Goal: Transaction & Acquisition: Book appointment/travel/reservation

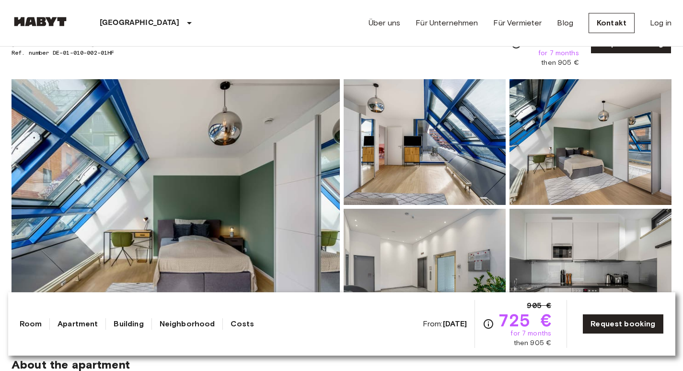
click at [629, 4] on div "Über uns Für Unternehmen Für Vermieter Blog Kontakt Log in" at bounding box center [520, 23] width 303 height 46
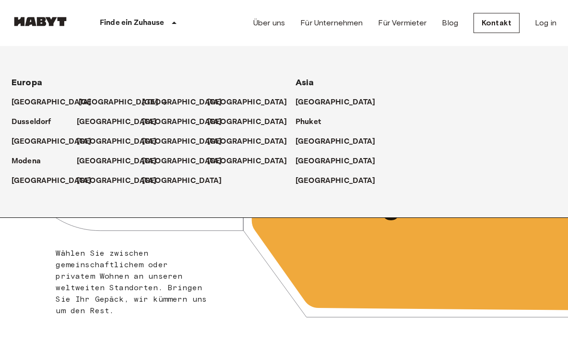
click at [89, 103] on p "[GEOGRAPHIC_DATA]" at bounding box center [119, 103] width 80 height 12
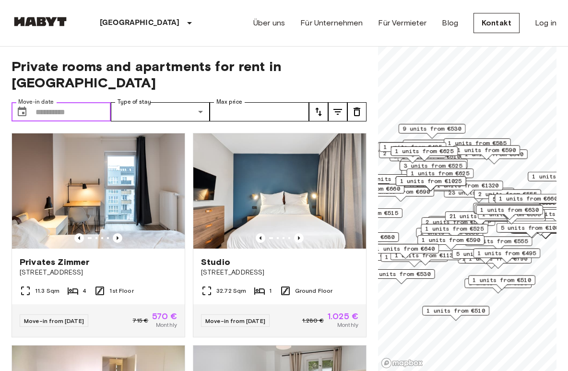
click at [81, 103] on input "Move-in date" at bounding box center [72, 111] width 75 height 19
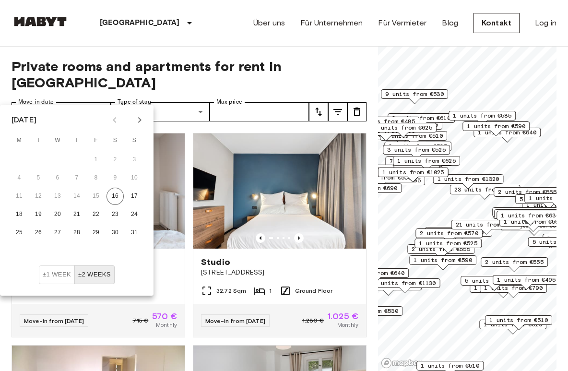
click at [140, 119] on icon "Next month" at bounding box center [140, 120] width 12 height 12
click at [136, 120] on icon "Next month" at bounding box center [140, 120] width 12 height 12
click at [64, 159] on button "1" at bounding box center [57, 159] width 17 height 17
type input "**********"
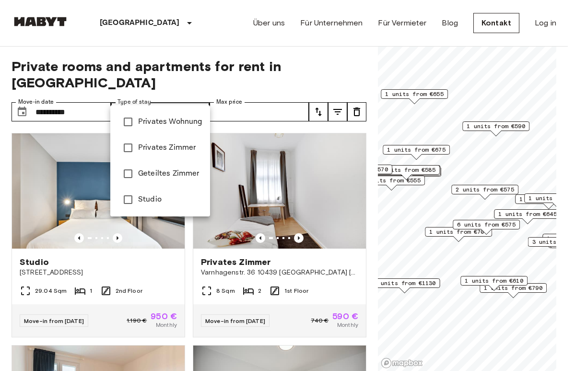
click at [156, 98] on div at bounding box center [287, 185] width 575 height 371
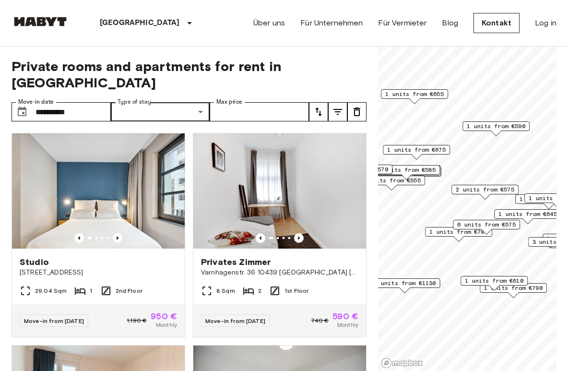
click at [454, 234] on div "6 units from €575" at bounding box center [486, 227] width 67 height 15
click at [475, 223] on span "6 units from €575" at bounding box center [486, 224] width 58 height 9
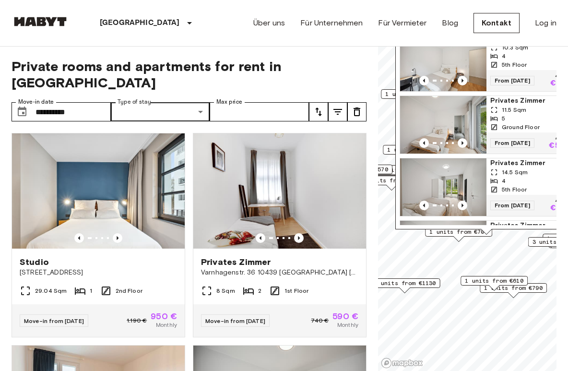
click at [458, 72] on img "Map marker" at bounding box center [443, 63] width 86 height 58
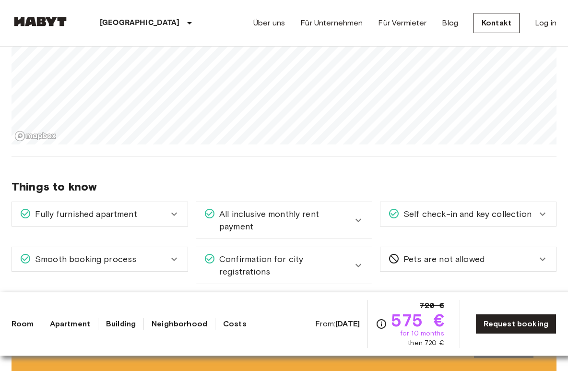
scroll to position [1216, 0]
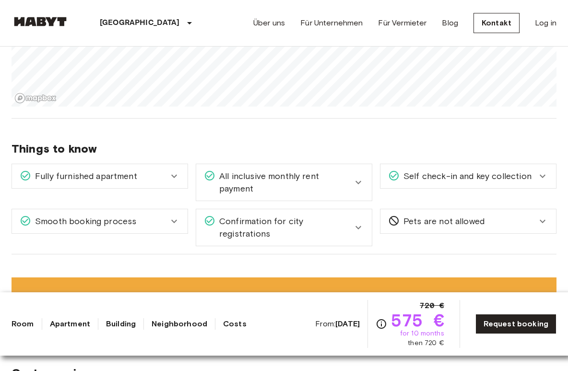
click at [357, 178] on div "All inclusive monthly rent payment" at bounding box center [283, 182] width 175 height 36
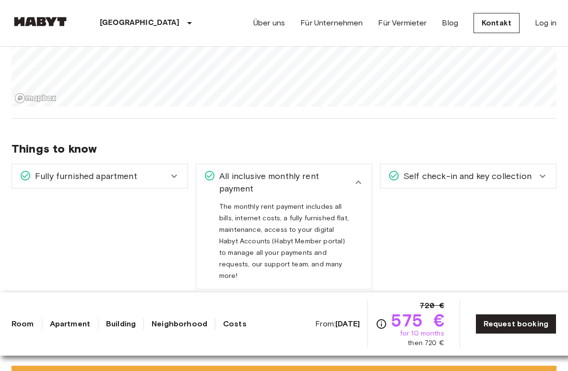
click at [356, 176] on icon at bounding box center [358, 182] width 12 height 12
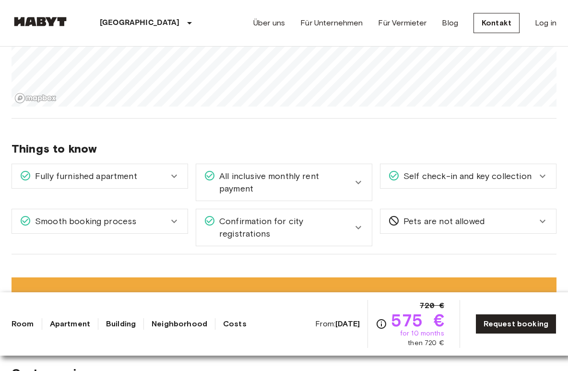
click at [141, 218] on div "Smooth booking process" at bounding box center [99, 221] width 175 height 24
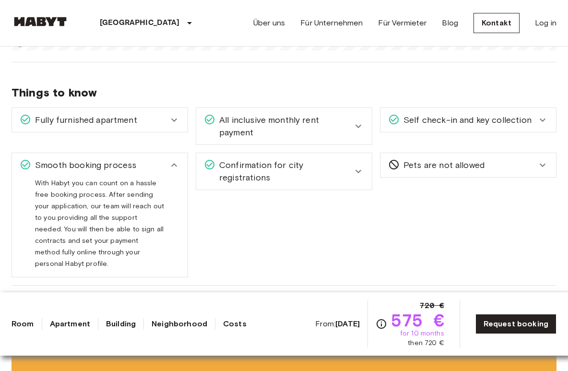
scroll to position [1273, 0]
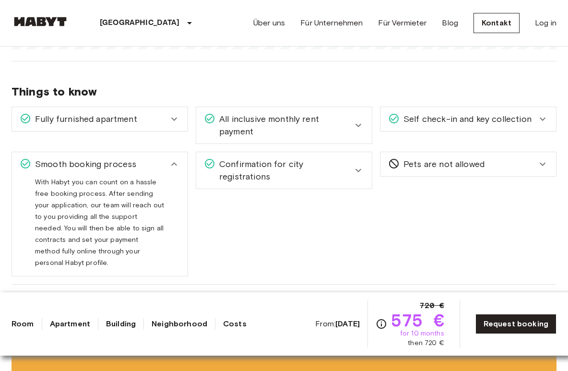
click at [155, 161] on div "Smooth booking process" at bounding box center [99, 164] width 175 height 24
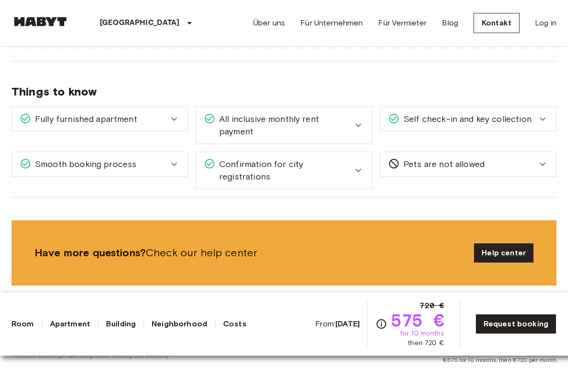
click at [515, 313] on div "From: Oct 4 2025 720 € 575 € for 10 months then 720 € Request booking" at bounding box center [435, 324] width 241 height 48
click at [515, 326] on link "Request booking" at bounding box center [515, 324] width 81 height 20
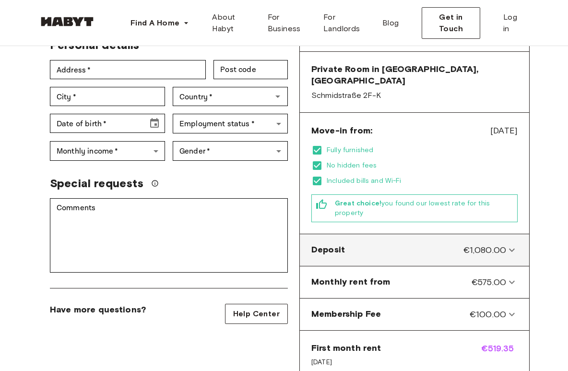
scroll to position [200, 0]
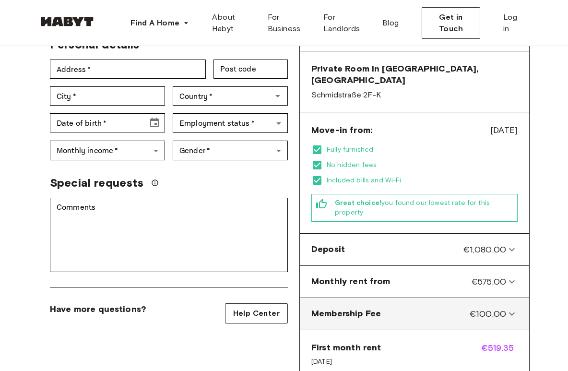
click at [510, 302] on Fee-panel "Membership Fee €100.00" at bounding box center [413, 314] width 221 height 24
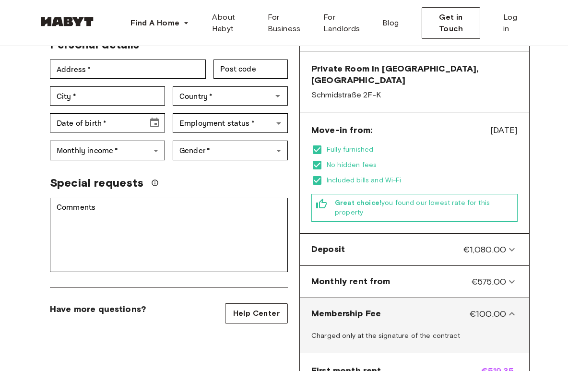
click at [510, 302] on Fee-panel "Membership Fee €100.00" at bounding box center [413, 314] width 221 height 24
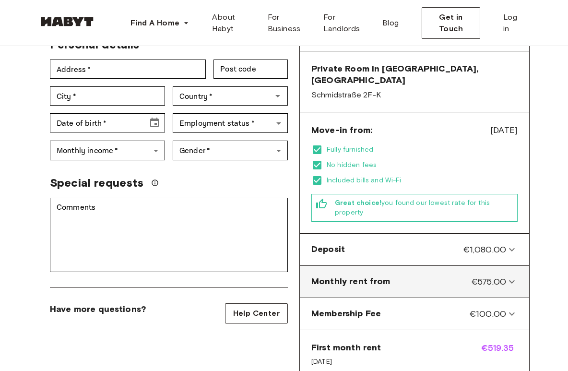
click at [510, 276] on icon at bounding box center [512, 282] width 12 height 12
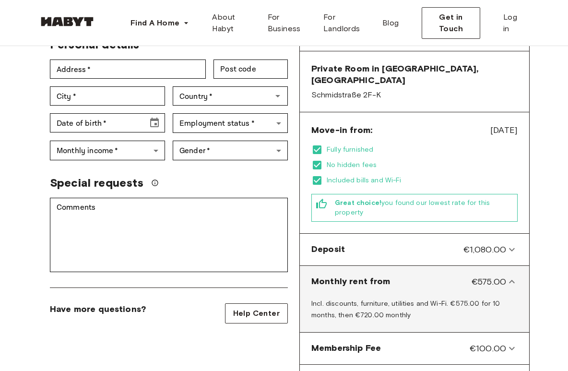
click at [508, 276] on icon at bounding box center [512, 282] width 12 height 12
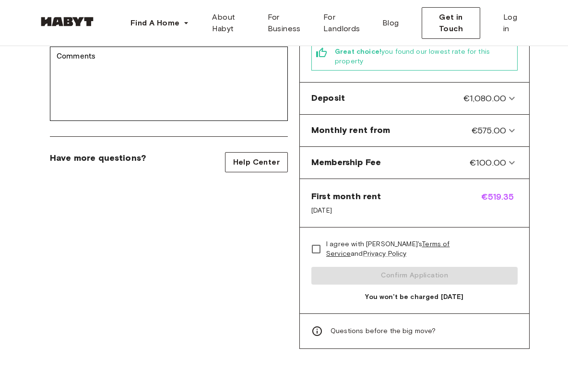
scroll to position [441, 0]
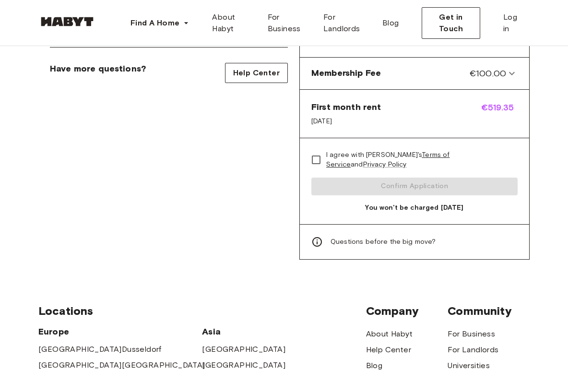
click at [313, 237] on icon at bounding box center [317, 242] width 10 height 10
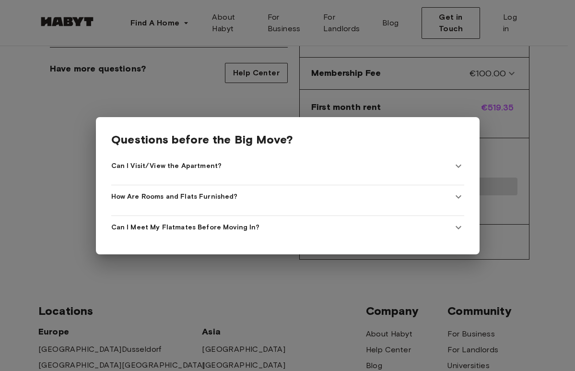
click at [224, 196] on span "How Are Rooms and Flats Furnished?" at bounding box center [174, 197] width 127 height 10
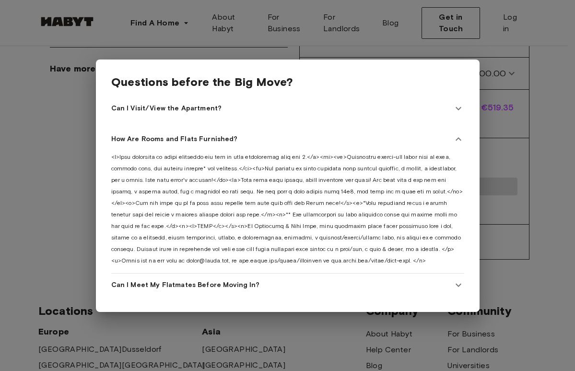
click at [224, 134] on span "How Are Rooms and Flats Furnished?" at bounding box center [174, 139] width 127 height 10
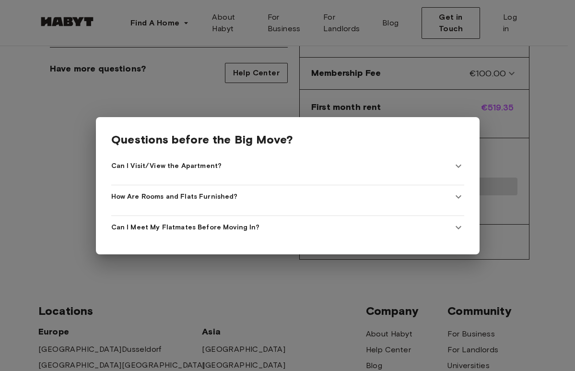
click at [219, 157] on Apartment\? "Can I Visit/View the Apartment?" at bounding box center [287, 165] width 353 height 23
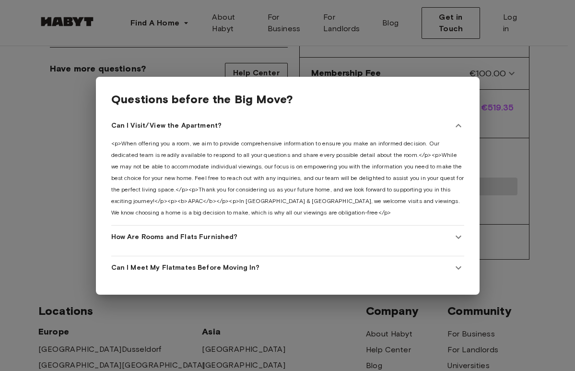
click at [212, 132] on Apartment\? "Can I Visit/View the Apartment?" at bounding box center [287, 125] width 353 height 23
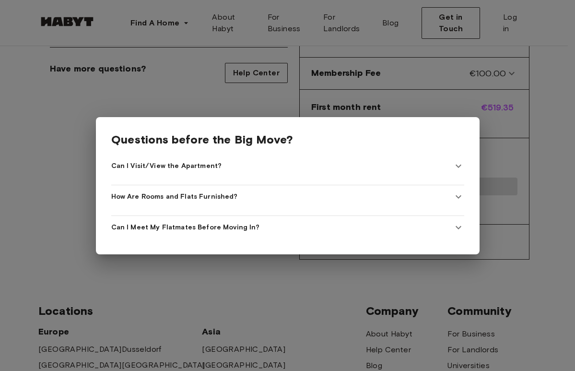
click at [230, 222] on span "Can I Meet My Flatmates Before Moving In?" at bounding box center [185, 227] width 148 height 10
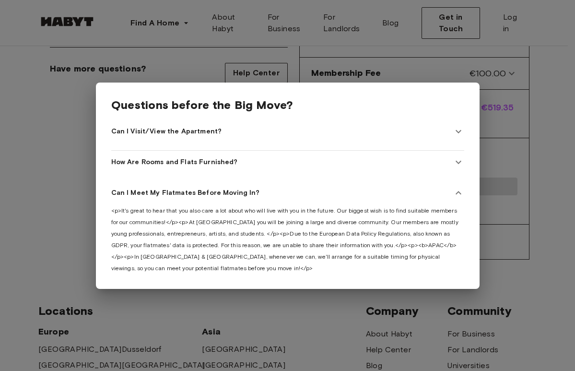
click at [231, 196] on In\? "Can I Meet My Flatmates Before Moving In?" at bounding box center [287, 192] width 353 height 23
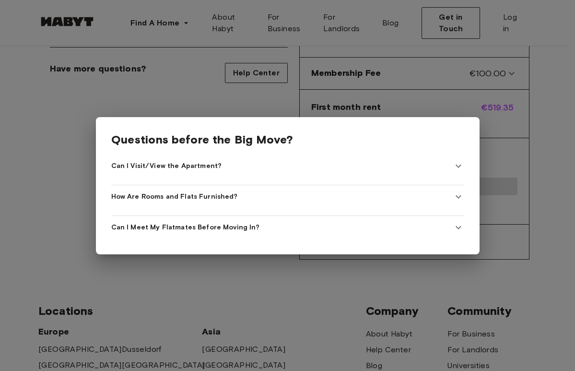
click at [430, 89] on div at bounding box center [287, 185] width 575 height 371
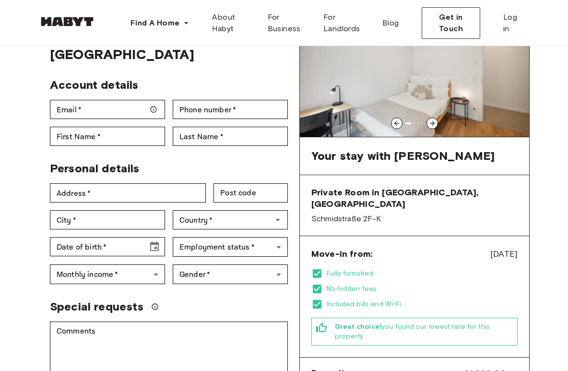
scroll to position [59, 0]
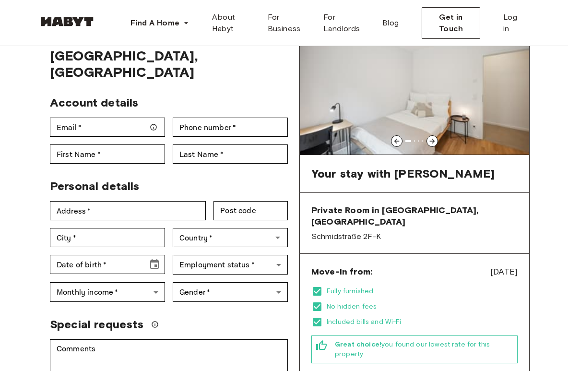
click at [396, 139] on icon at bounding box center [396, 141] width 5 height 5
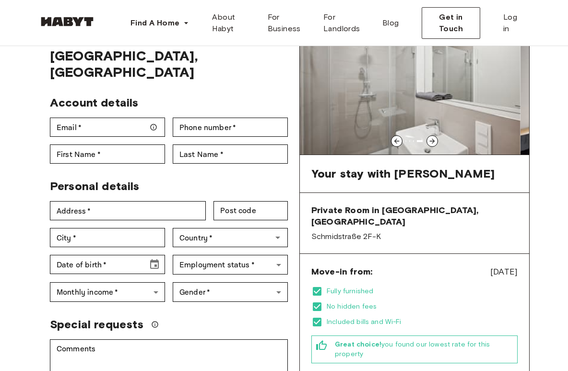
click at [396, 139] on icon at bounding box center [396, 141] width 5 height 5
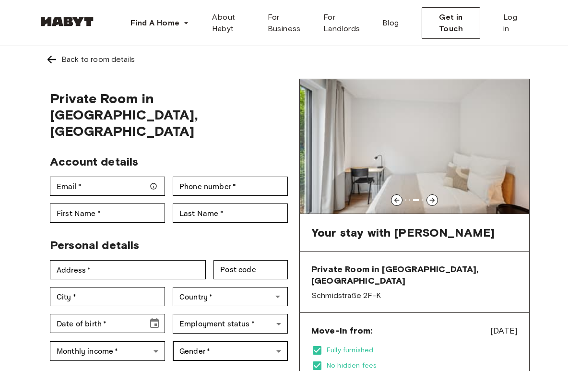
scroll to position [-2, 0]
